Goal: Task Accomplishment & Management: Manage account settings

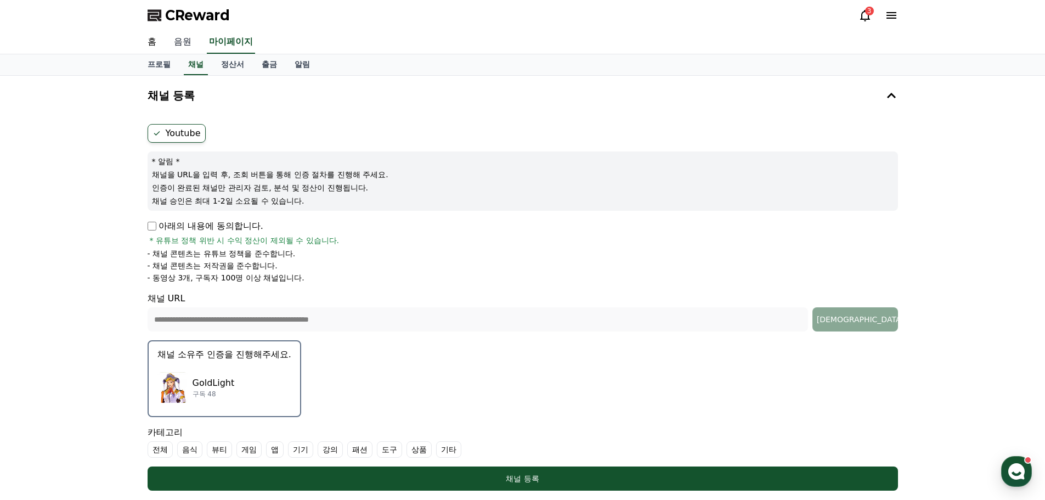
click at [183, 39] on link "음원" at bounding box center [182, 42] width 35 height 23
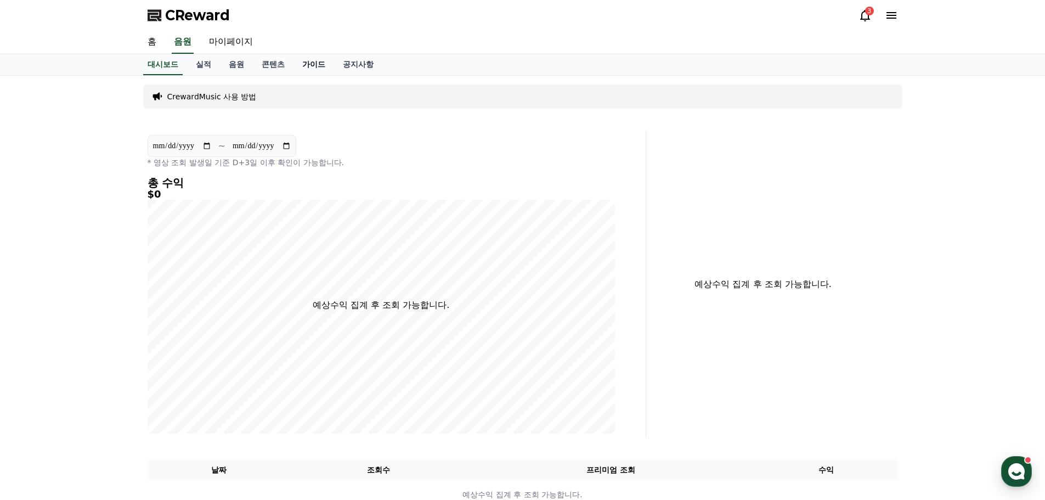
click at [314, 61] on link "가이드" at bounding box center [313, 64] width 41 height 21
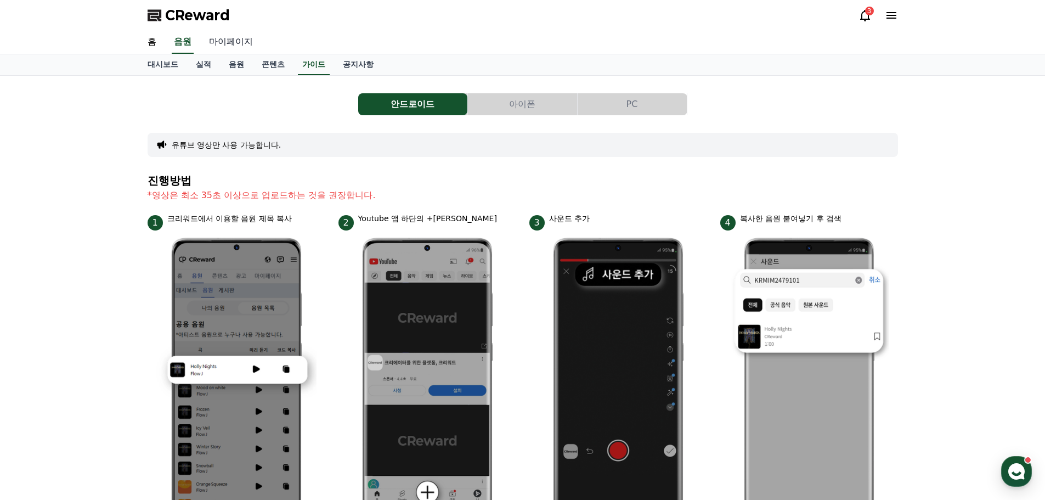
click at [240, 43] on link "마이페이지" at bounding box center [230, 42] width 61 height 23
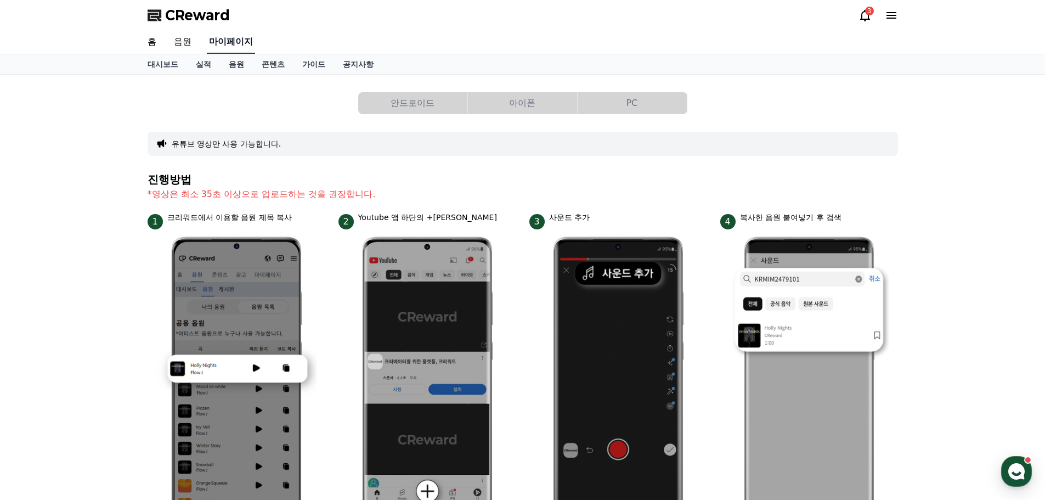
select select "**********"
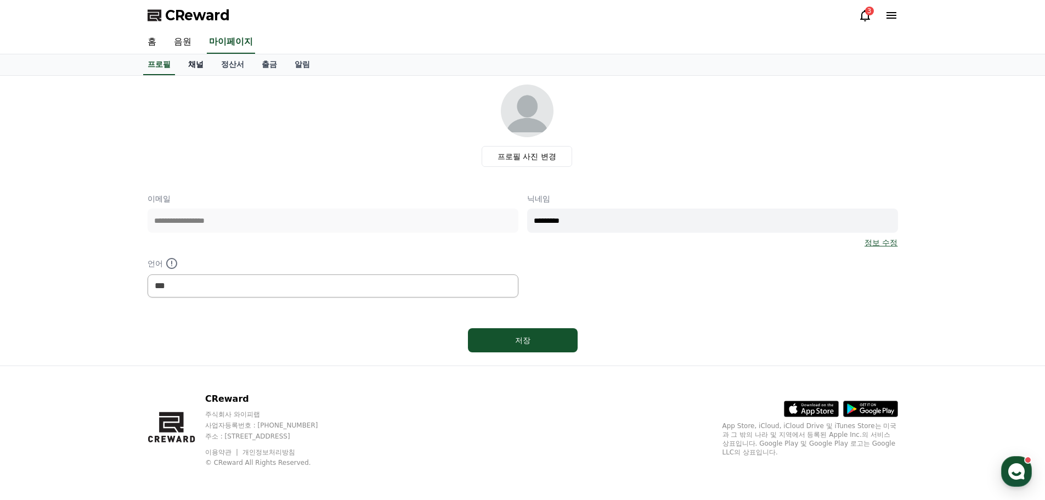
click at [206, 63] on link "채널" at bounding box center [195, 64] width 33 height 21
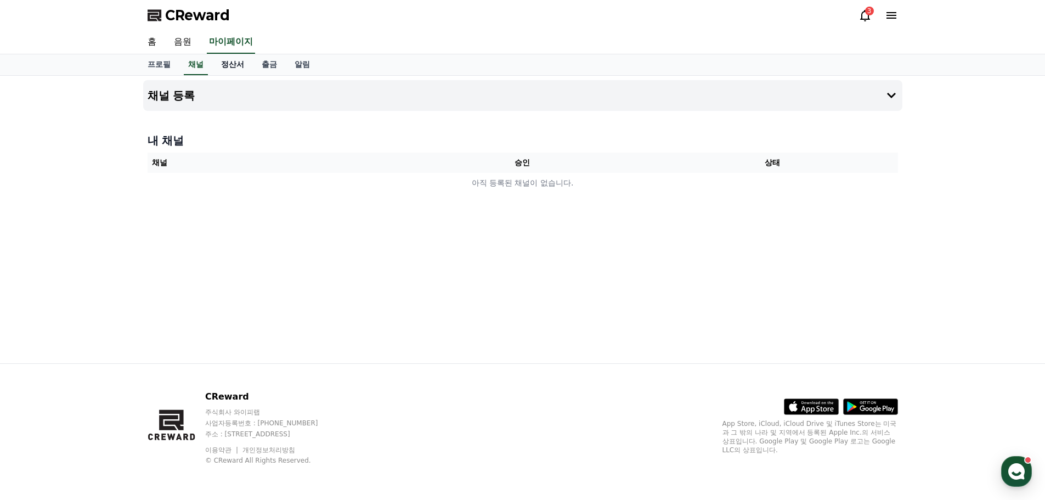
click at [241, 64] on link "정산서" at bounding box center [232, 64] width 41 height 21
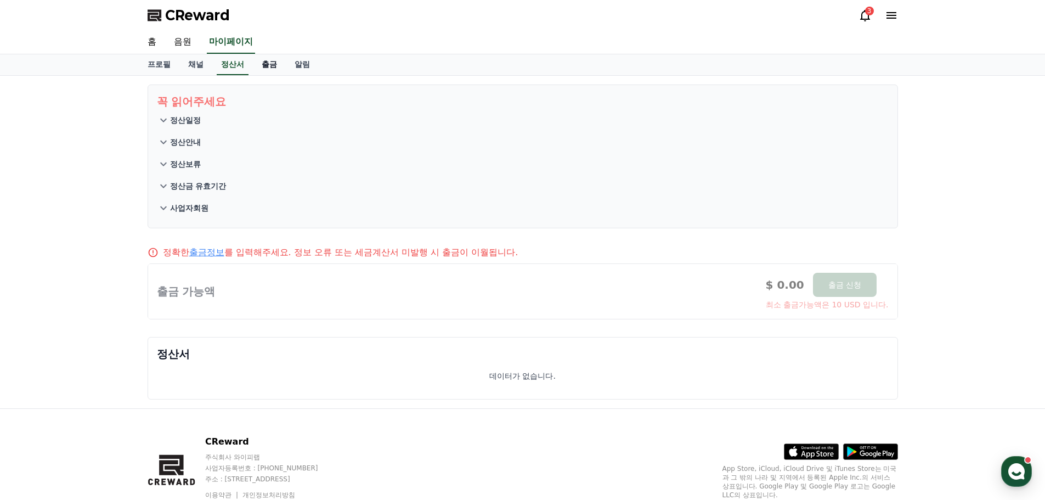
click at [275, 63] on link "출금" at bounding box center [269, 64] width 33 height 21
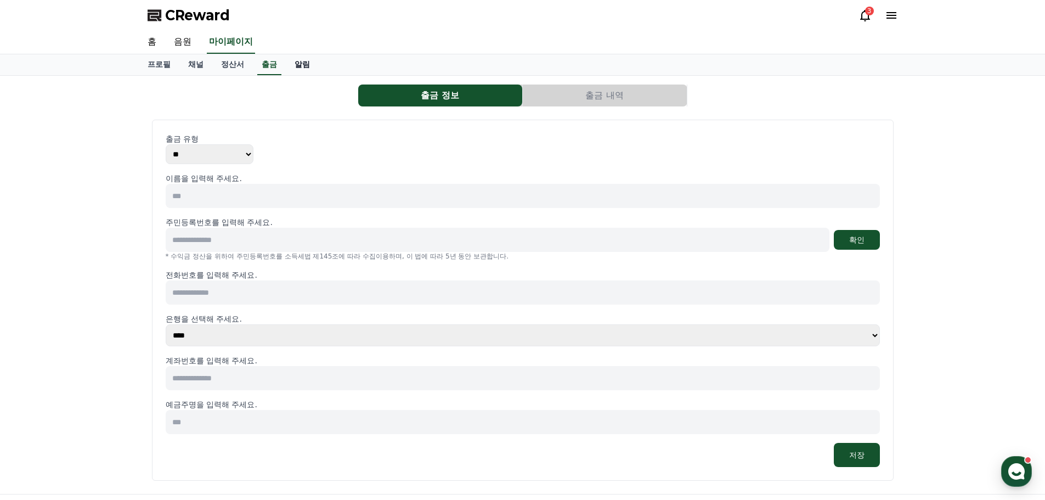
click at [313, 63] on link "알림" at bounding box center [302, 64] width 33 height 21
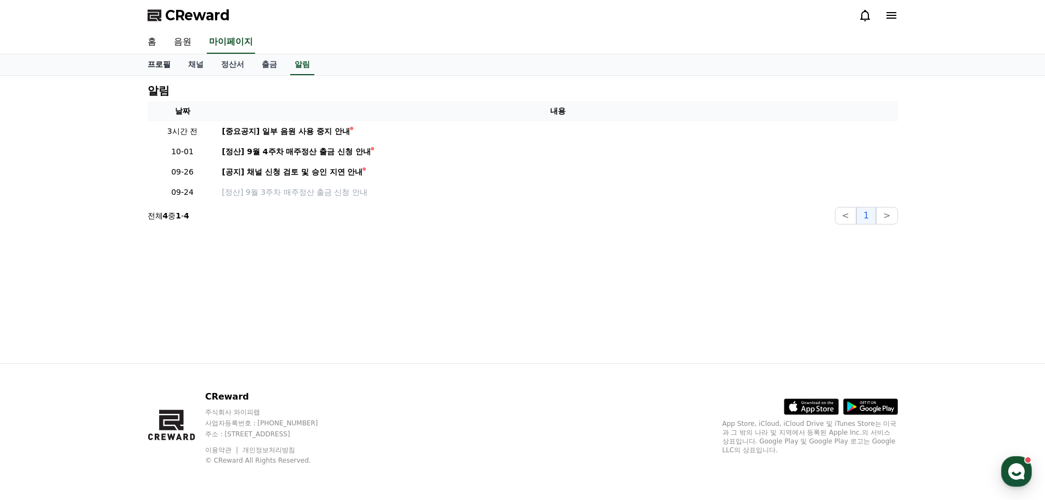
click at [169, 64] on link "프로필" at bounding box center [159, 64] width 41 height 21
select select "**********"
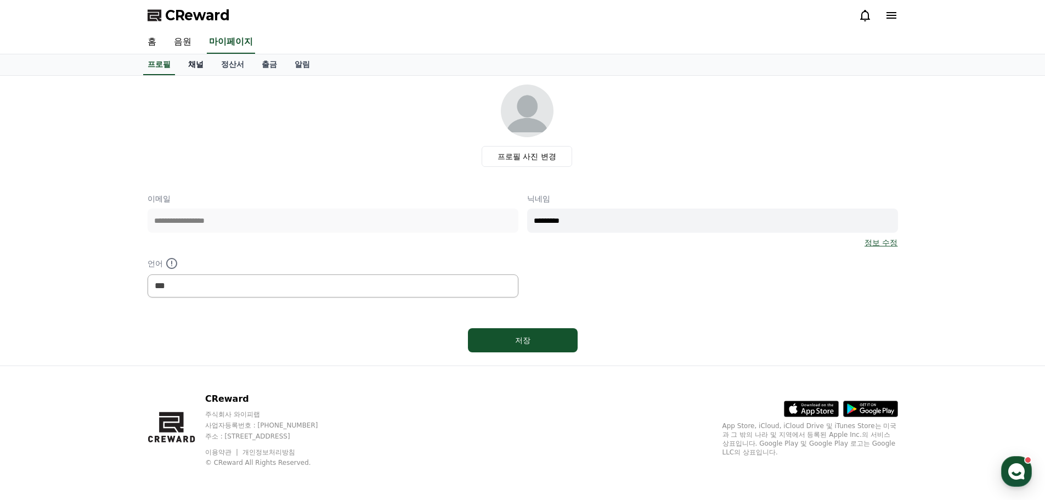
click at [203, 66] on link "채널" at bounding box center [195, 64] width 33 height 21
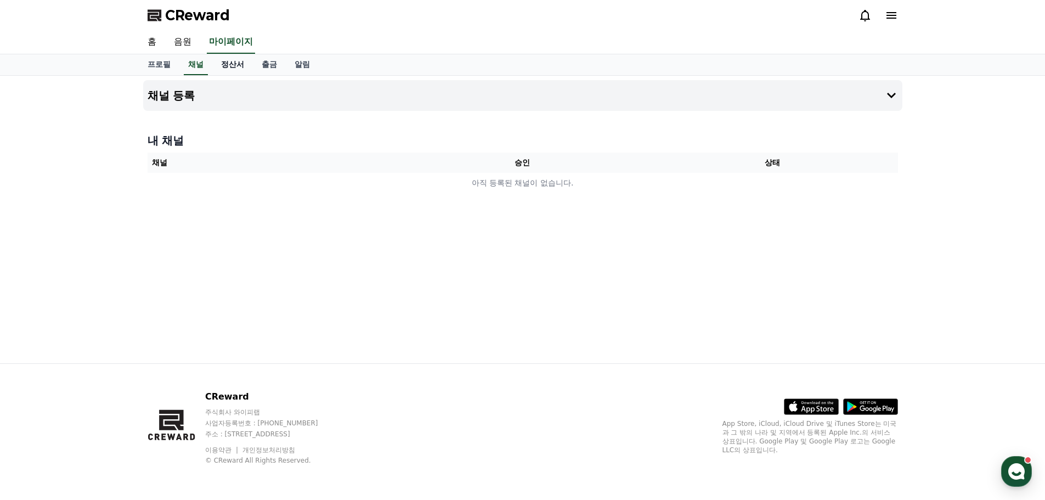
click at [242, 67] on link "정산서" at bounding box center [232, 64] width 41 height 21
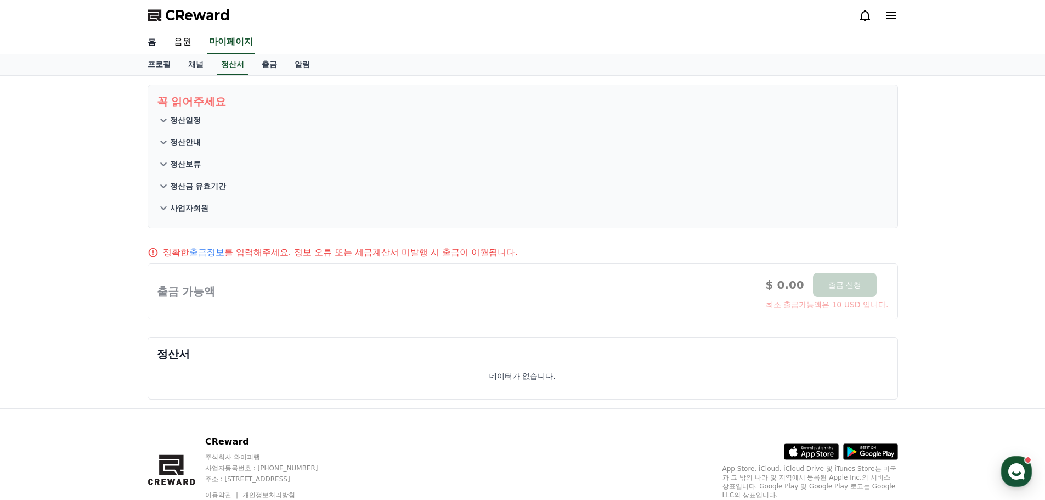
click at [153, 42] on link "홈" at bounding box center [152, 42] width 26 height 23
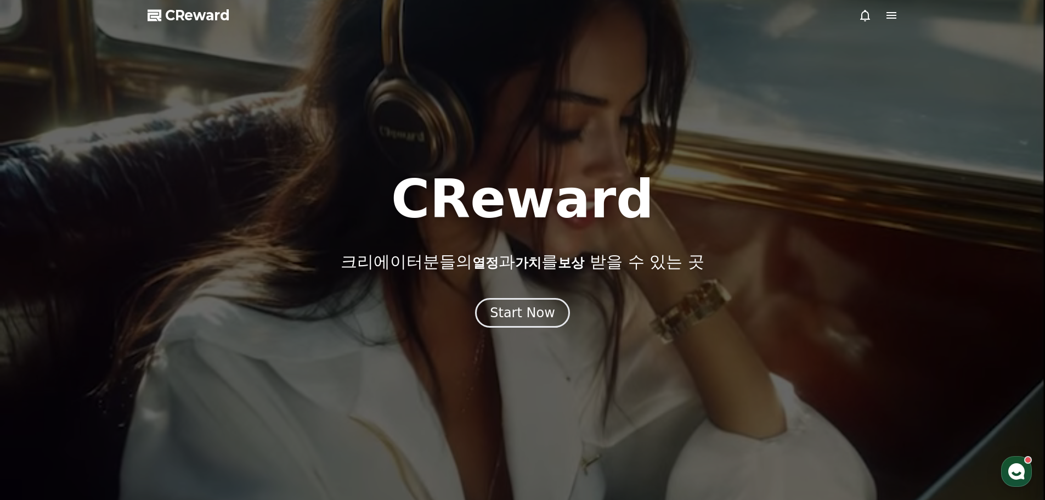
click at [887, 17] on icon at bounding box center [891, 15] width 13 height 13
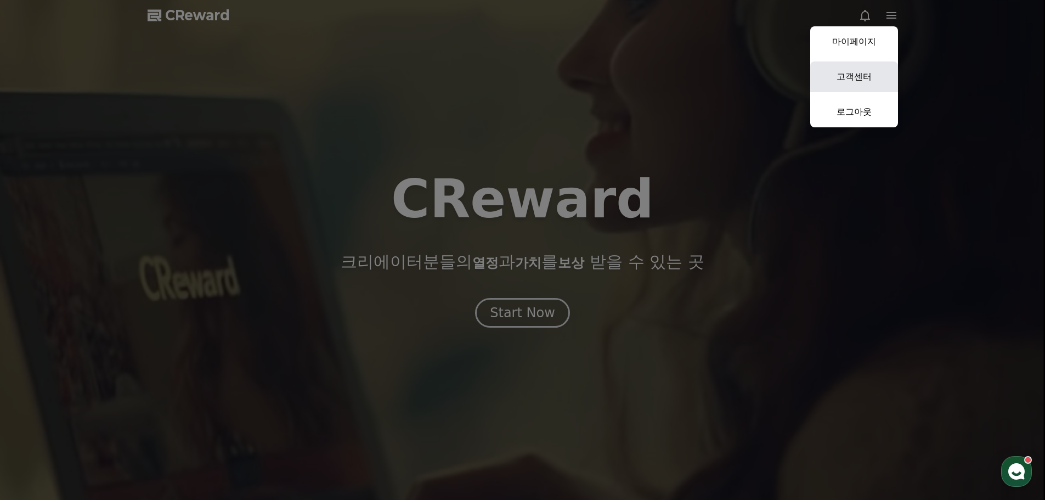
click at [859, 82] on link "고객센터" at bounding box center [854, 76] width 88 height 31
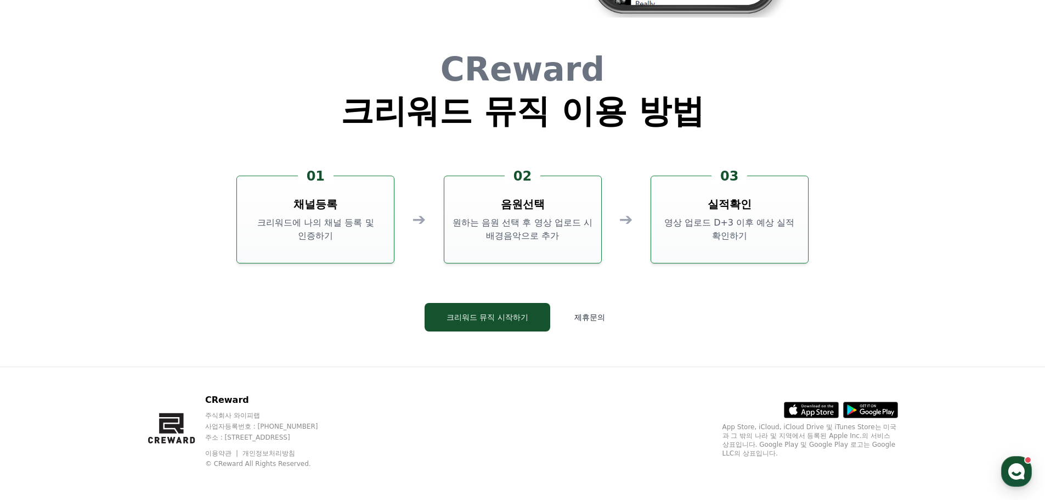
scroll to position [2971, 0]
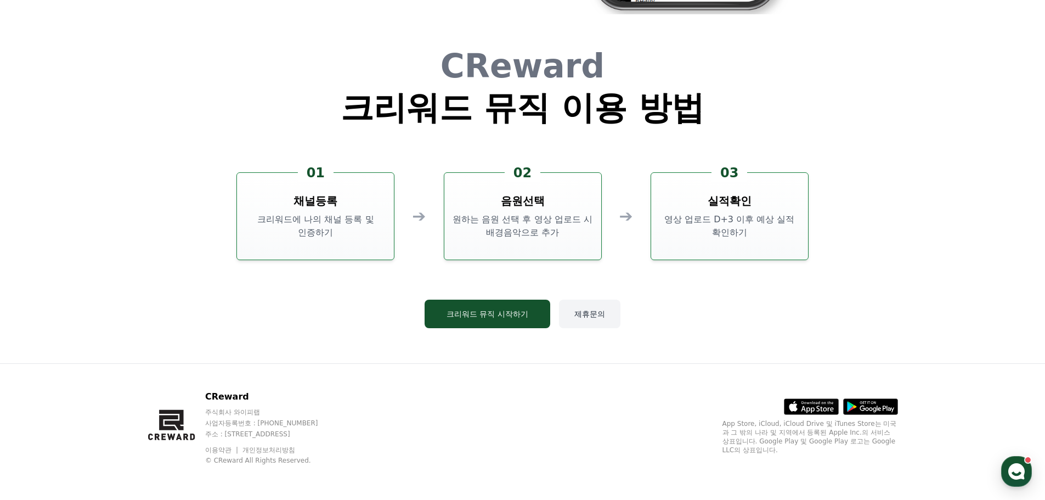
click at [587, 314] on button "제휴문의" at bounding box center [589, 313] width 61 height 29
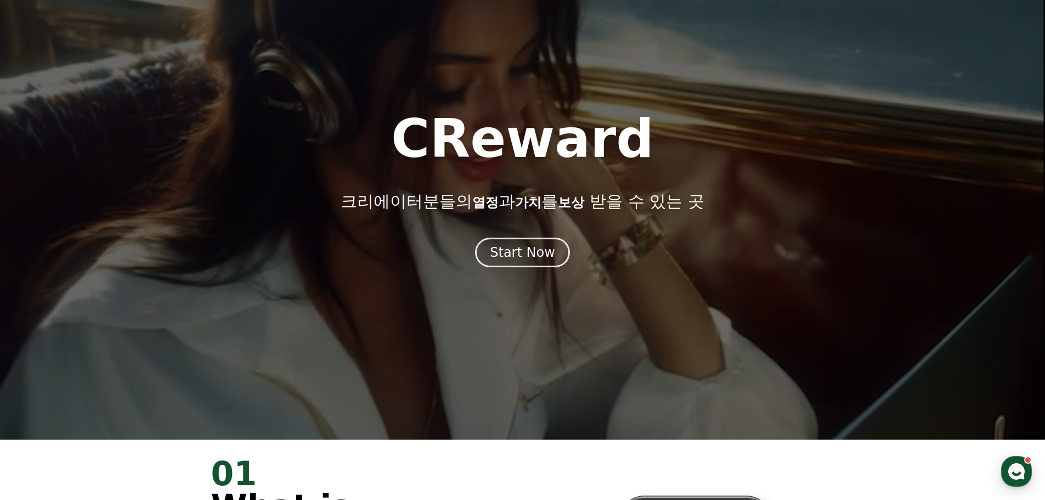
scroll to position [10, 0]
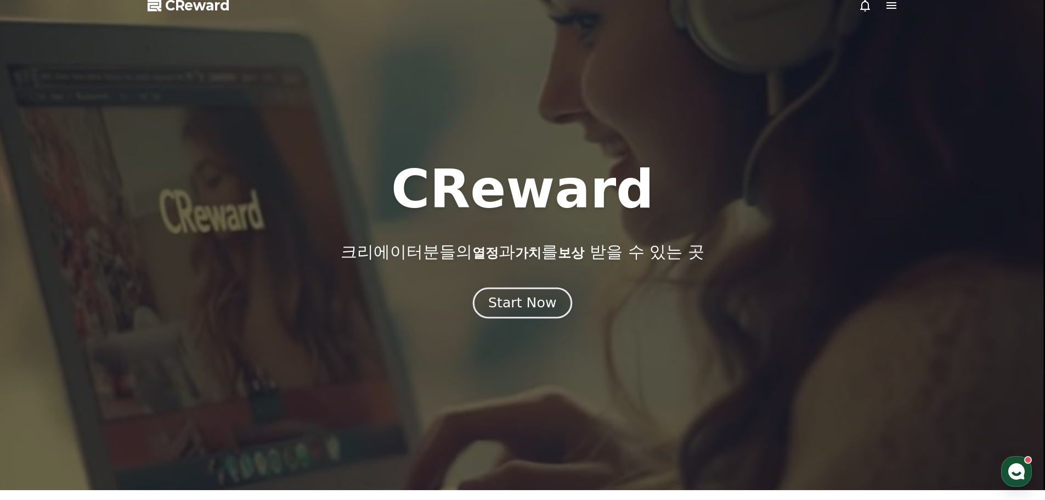
click at [539, 303] on div "Start Now" at bounding box center [522, 302] width 68 height 19
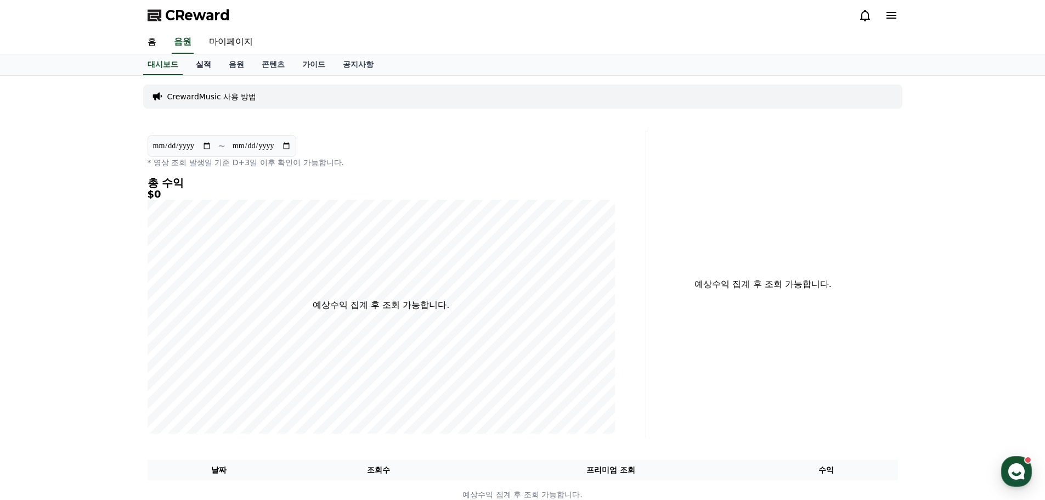
click at [209, 65] on link "실적" at bounding box center [203, 64] width 33 height 21
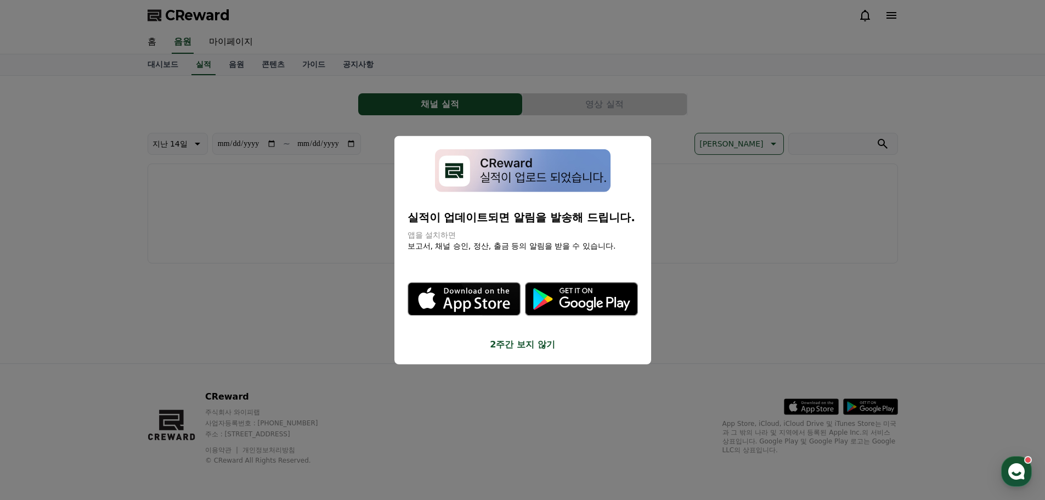
click at [243, 65] on button "close modal" at bounding box center [522, 250] width 1045 height 500
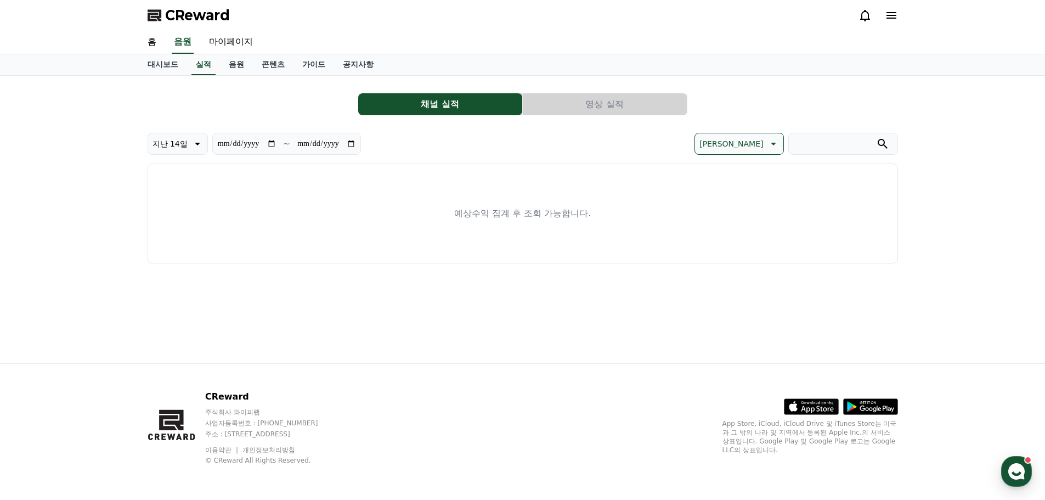
click at [243, 65] on link "음원" at bounding box center [236, 64] width 33 height 21
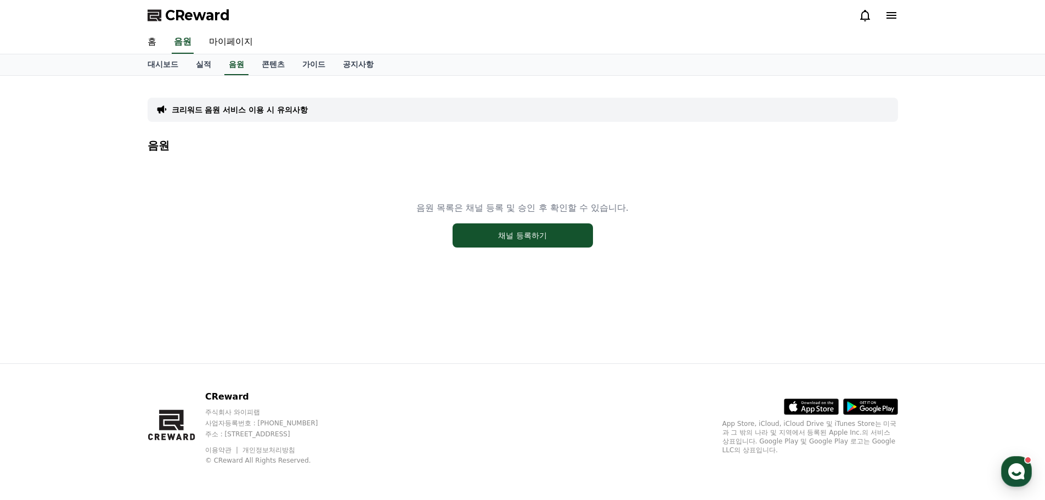
click at [286, 110] on p "크리워드 음원 서비스 이용 시 유의사항" at bounding box center [240, 109] width 136 height 11
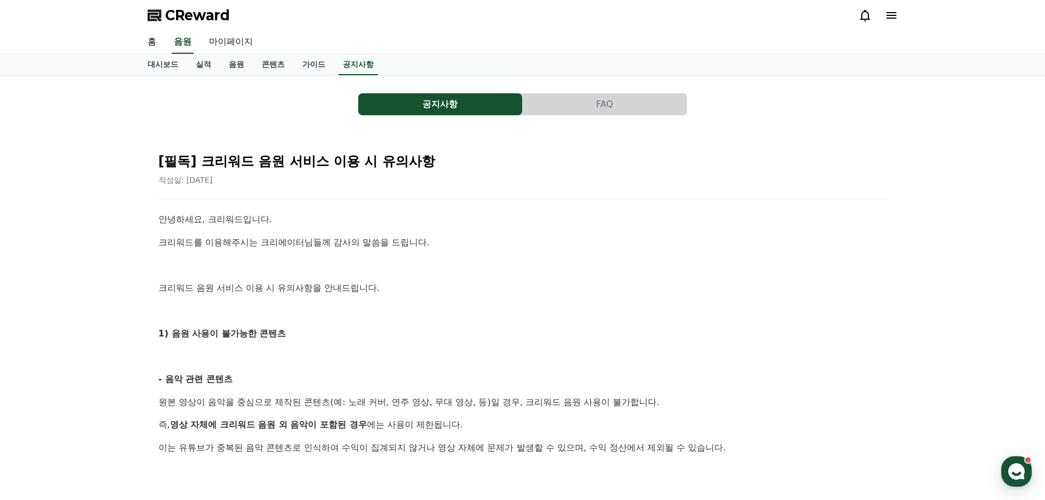
click at [233, 40] on link "마이페이지" at bounding box center [230, 42] width 61 height 23
select select "**********"
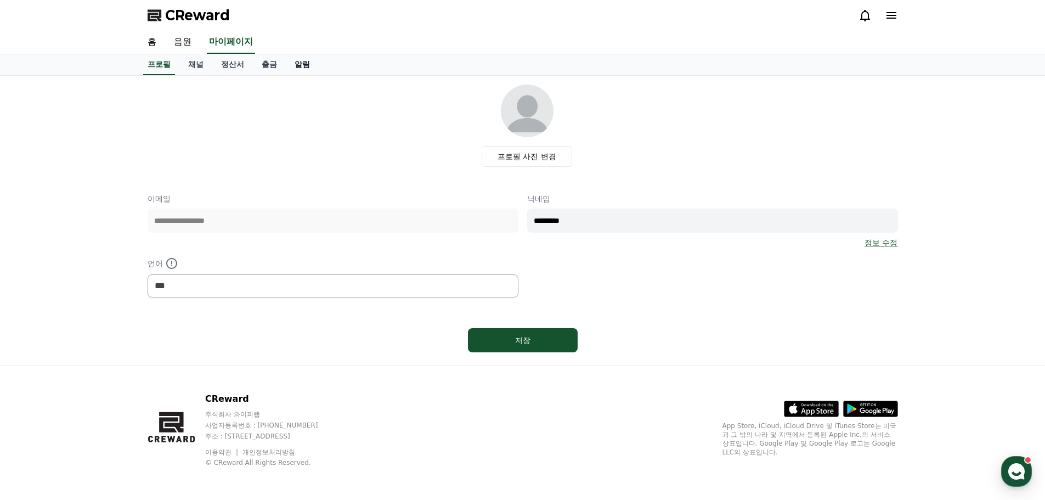
click at [304, 65] on link "알림" at bounding box center [302, 64] width 33 height 21
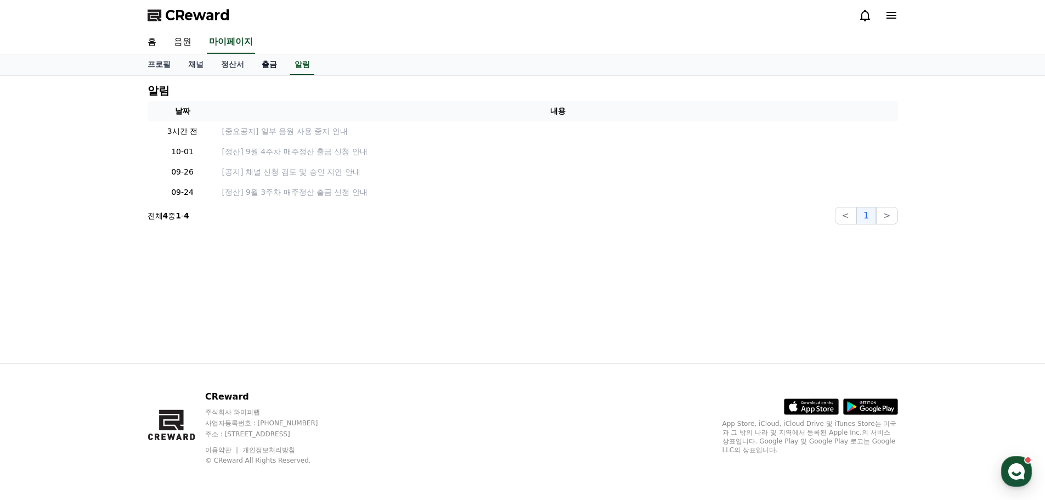
click at [271, 65] on link "출금" at bounding box center [269, 64] width 33 height 21
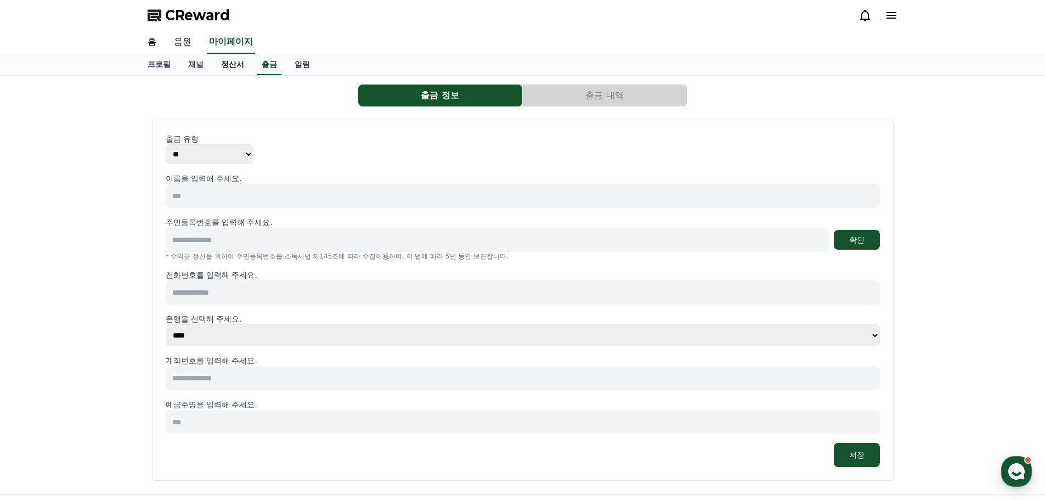
click at [239, 64] on link "정산서" at bounding box center [232, 64] width 41 height 21
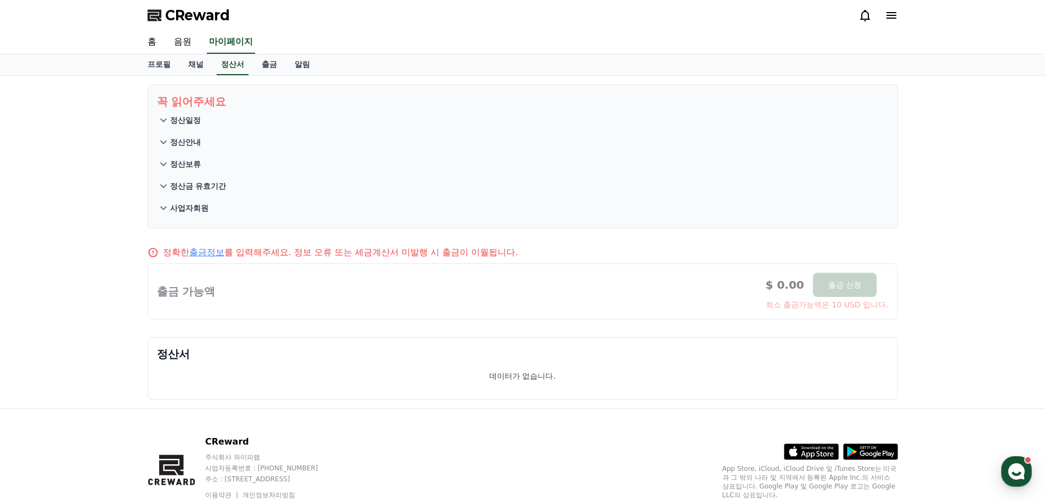
click at [194, 116] on p "정산일정" at bounding box center [185, 120] width 31 height 11
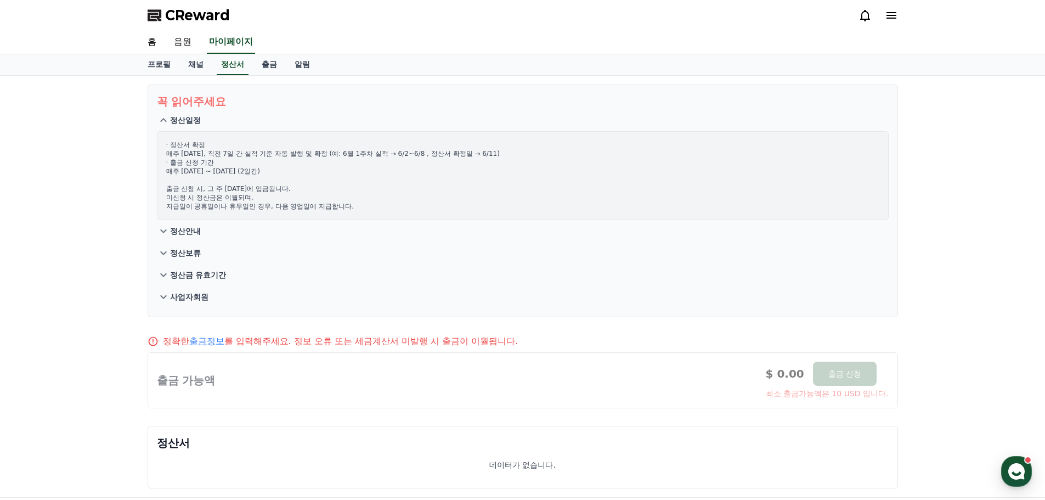
click at [194, 116] on p "정산일정" at bounding box center [185, 120] width 31 height 11
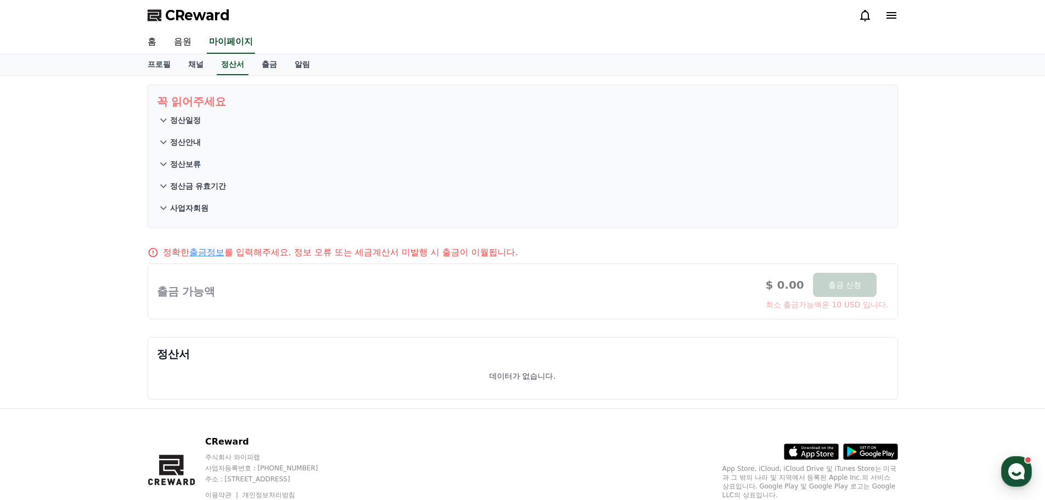
click at [196, 141] on p "정산안내" at bounding box center [185, 142] width 31 height 11
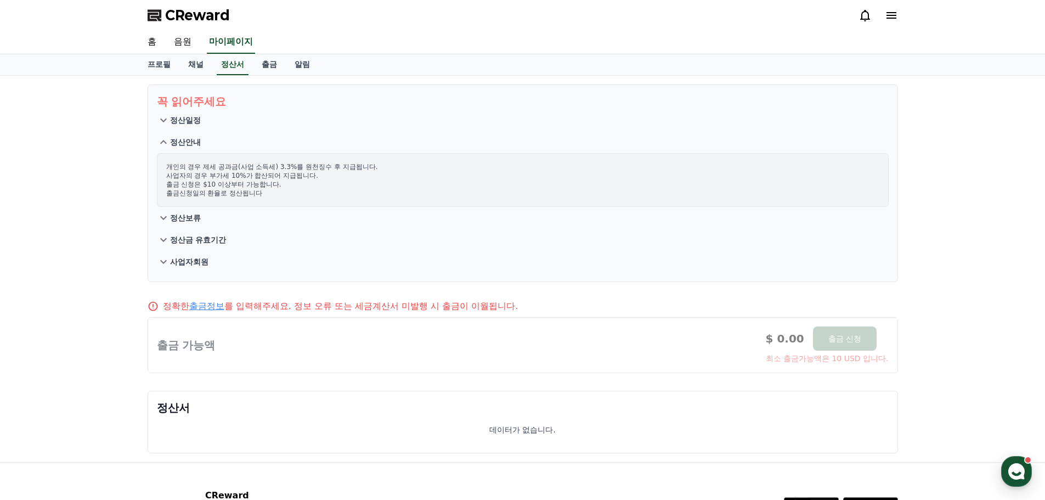
click at [196, 141] on p "정산안내" at bounding box center [185, 142] width 31 height 11
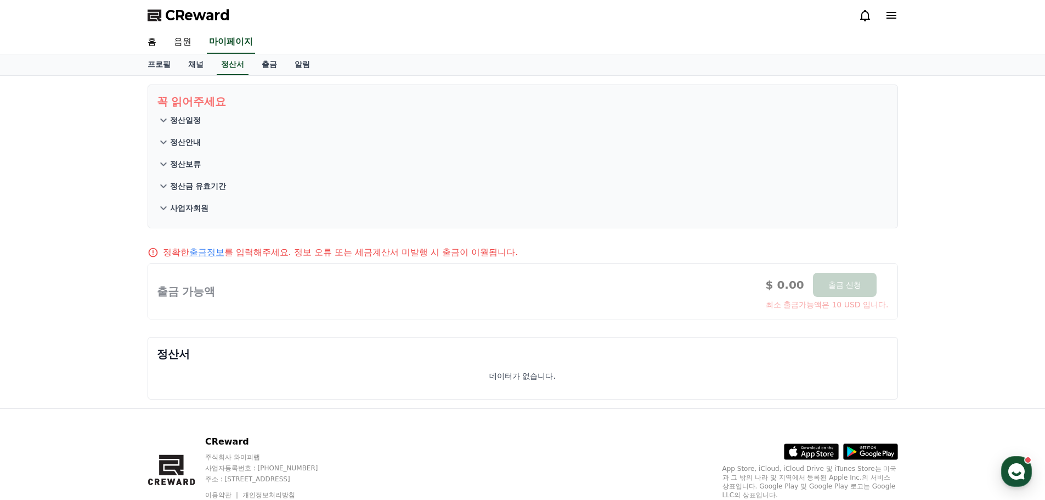
click at [194, 162] on p "정산보류" at bounding box center [185, 163] width 31 height 11
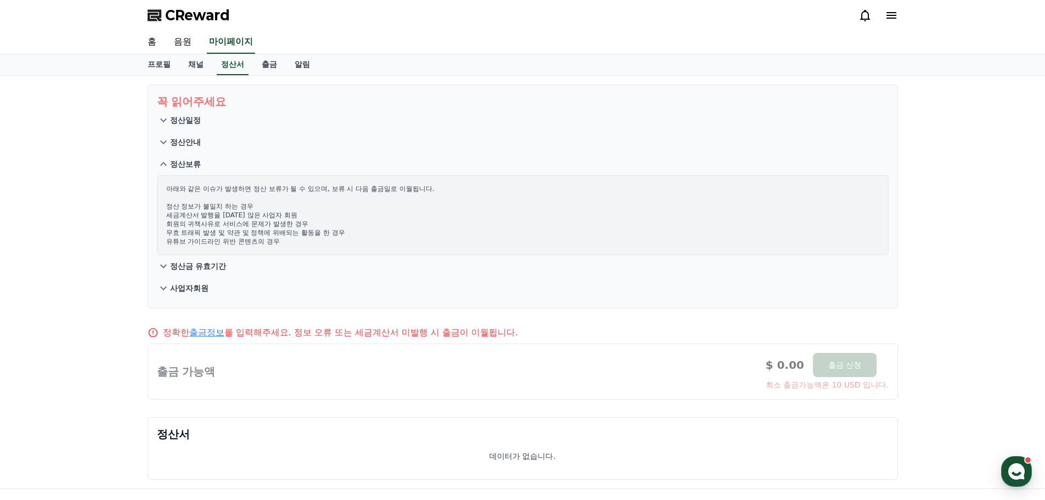
click at [194, 162] on p "정산보류" at bounding box center [185, 163] width 31 height 11
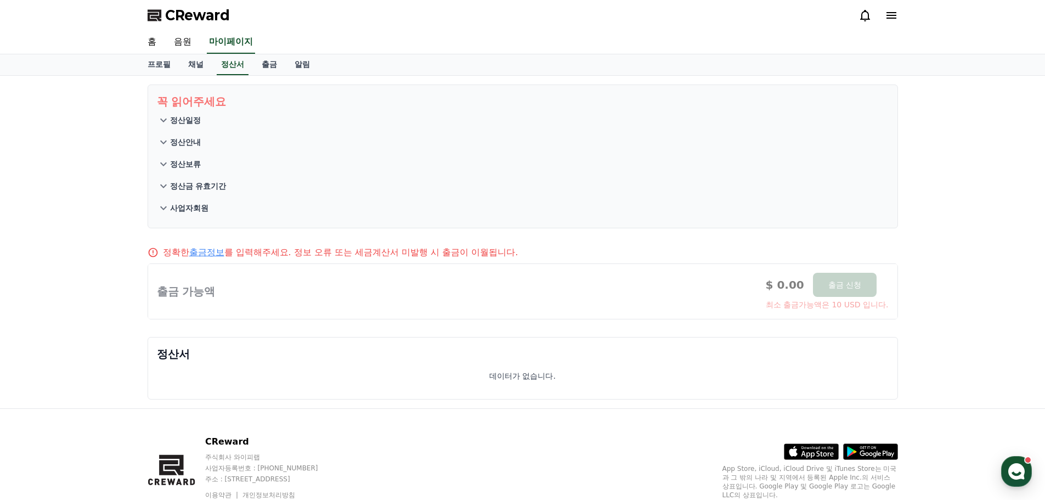
click at [205, 187] on p "정산금 유효기간" at bounding box center [198, 185] width 56 height 11
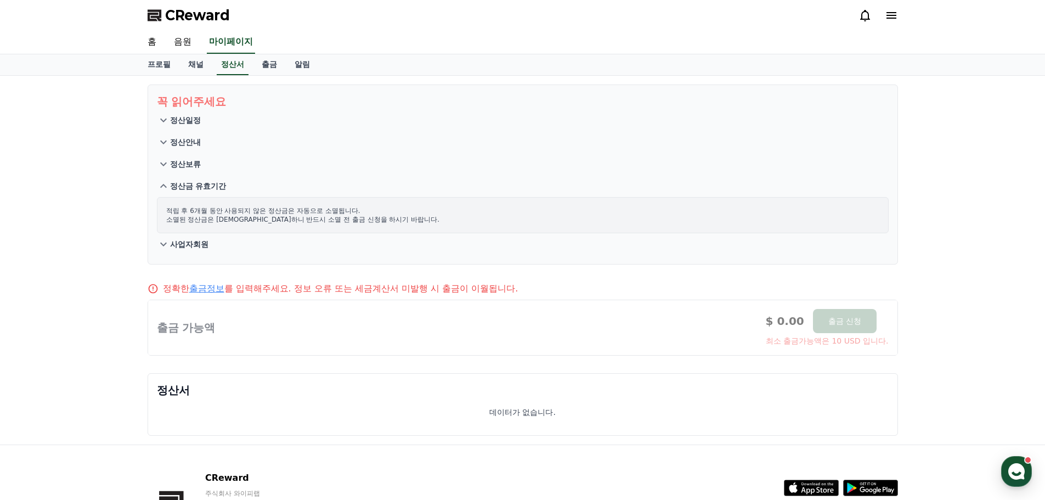
click at [205, 187] on p "정산금 유효기간" at bounding box center [198, 185] width 56 height 11
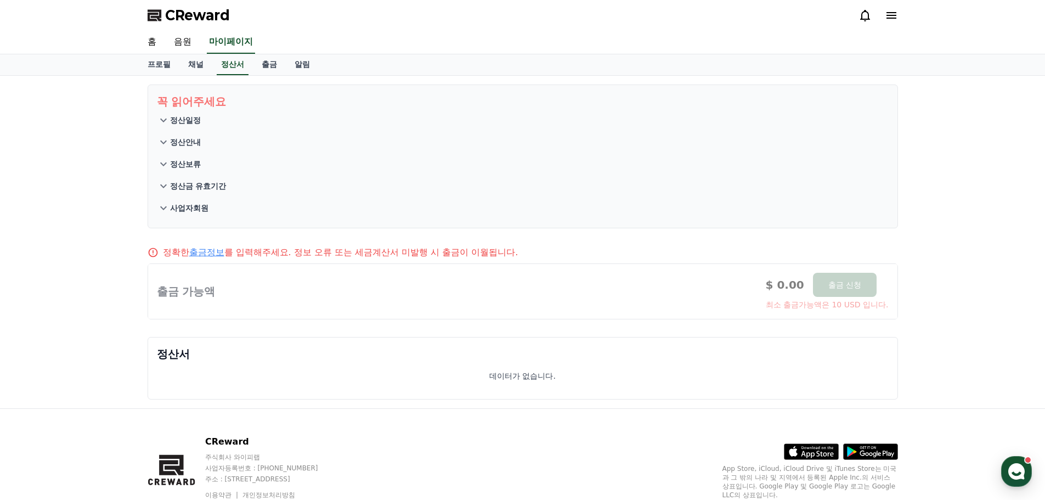
click at [199, 207] on p "사업자회원" at bounding box center [189, 207] width 38 height 11
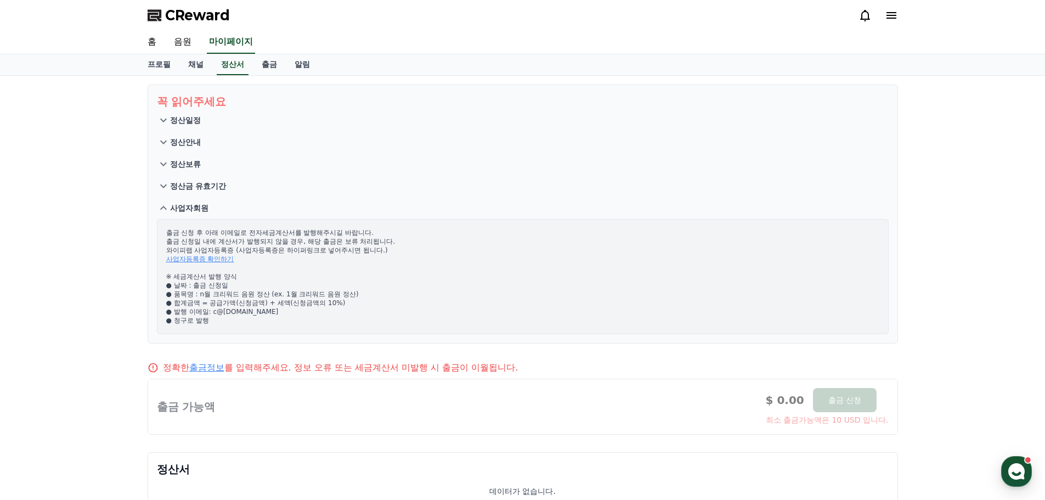
click at [199, 206] on p "사업자회원" at bounding box center [189, 207] width 38 height 11
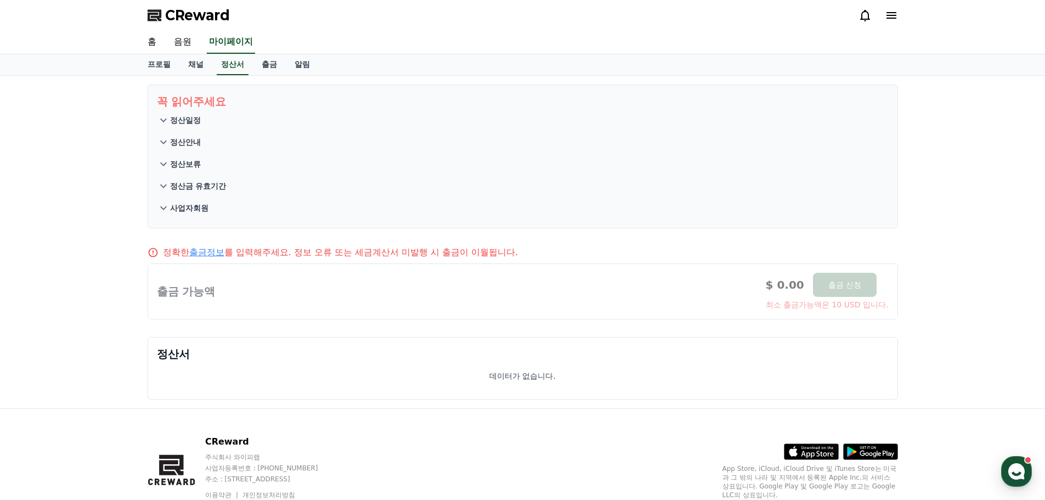
click at [194, 120] on p "정산일정" at bounding box center [185, 120] width 31 height 11
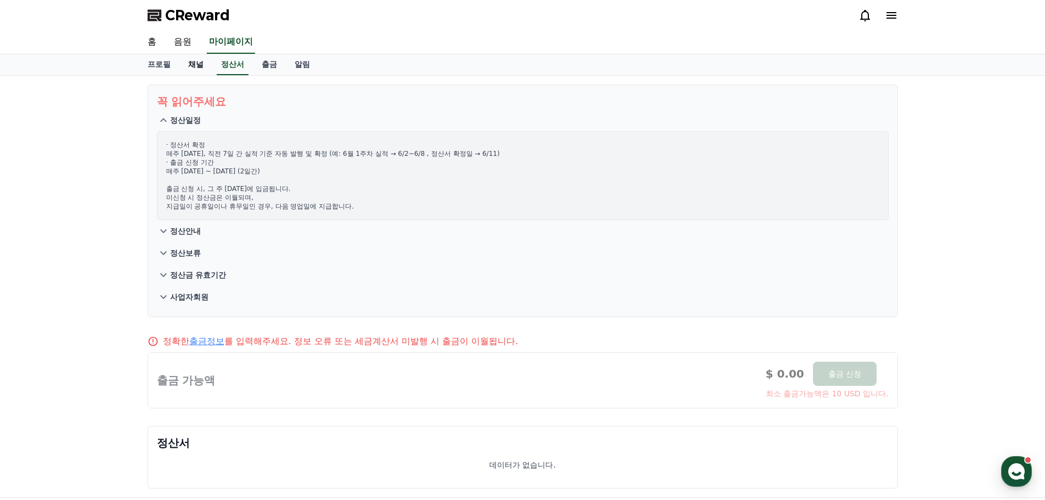
click at [199, 61] on link "채널" at bounding box center [195, 64] width 33 height 21
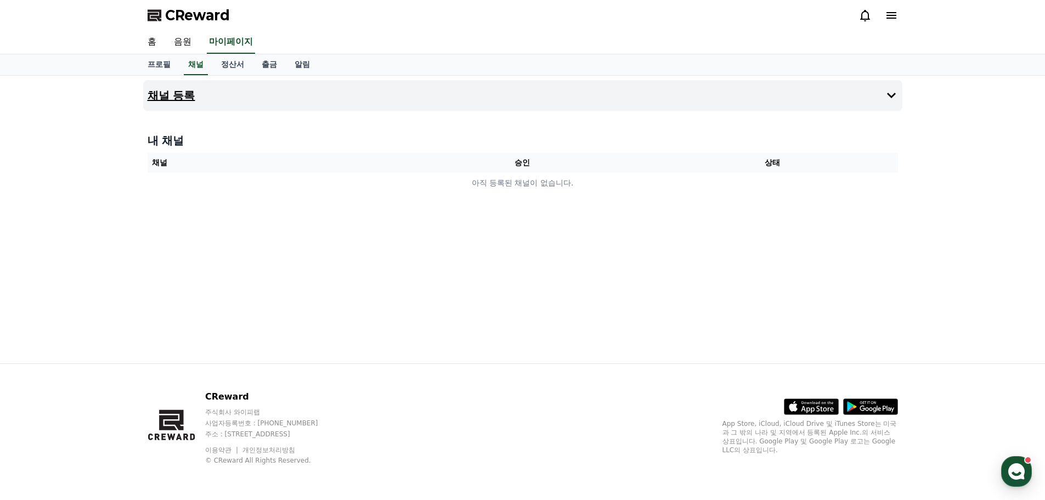
click at [213, 93] on button "채널 등록" at bounding box center [522, 95] width 759 height 31
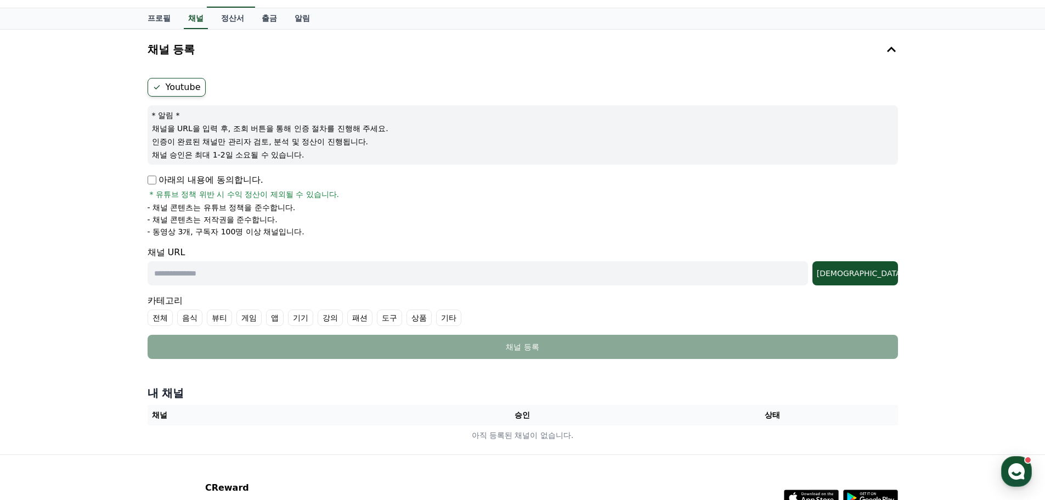
scroll to position [110, 0]
